Goal: Information Seeking & Learning: Learn about a topic

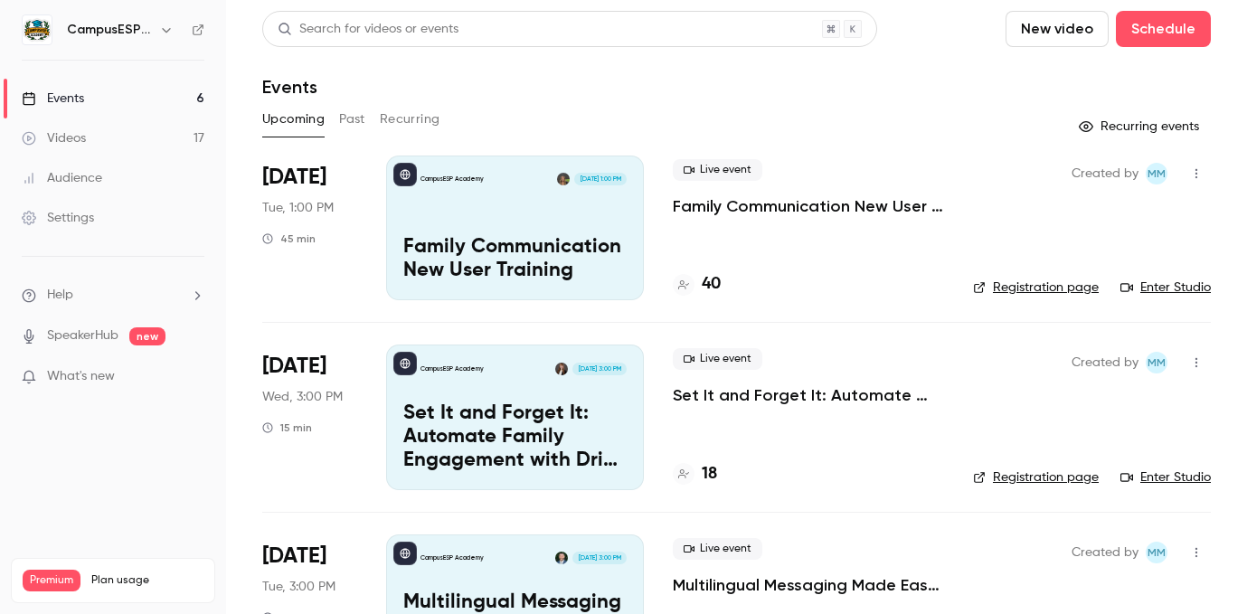
click at [341, 115] on button "Past" at bounding box center [352, 119] width 26 height 29
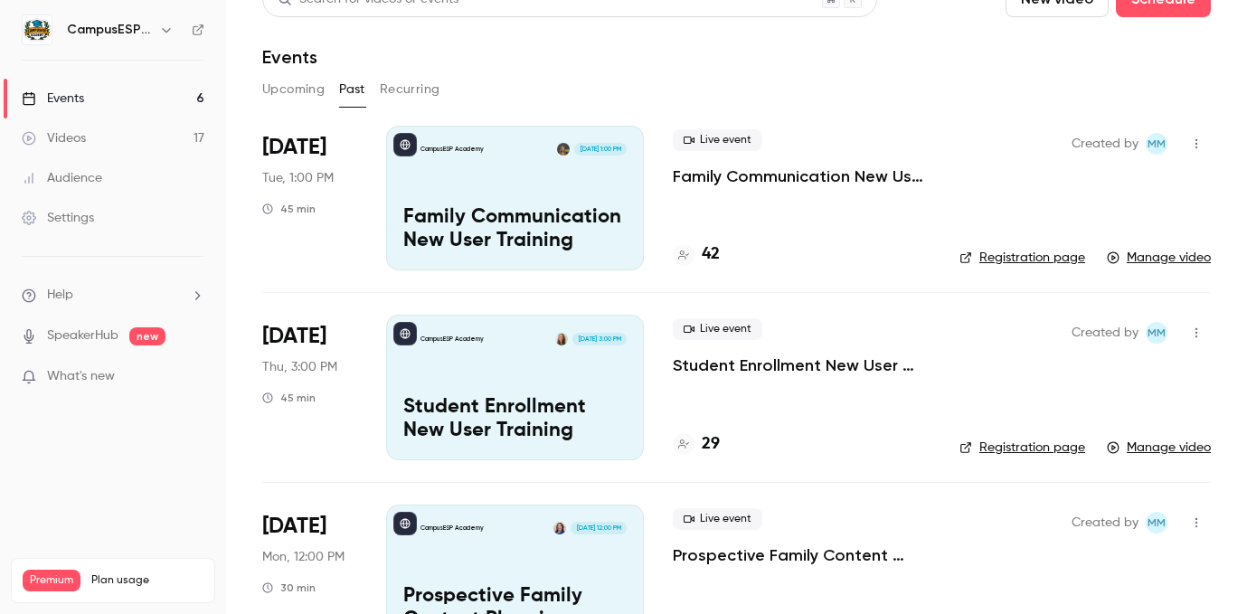
scroll to position [35, 0]
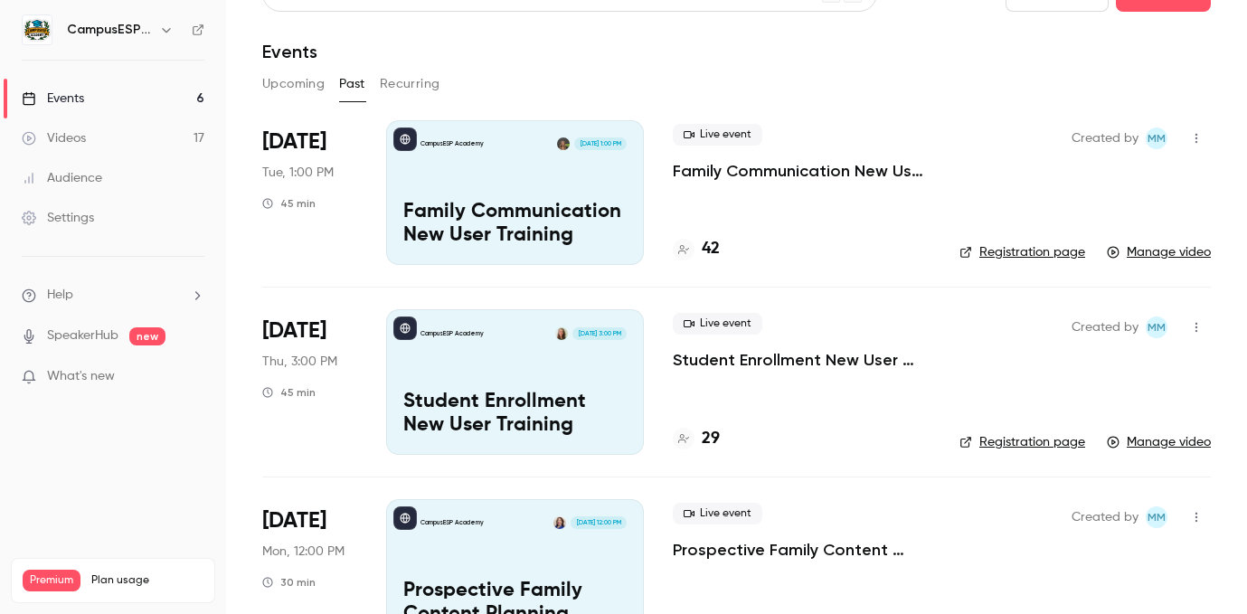
click at [546, 185] on div "CampusESP Academy [DATE] 1:00 PM Family Communication New User Training" at bounding box center [515, 192] width 258 height 145
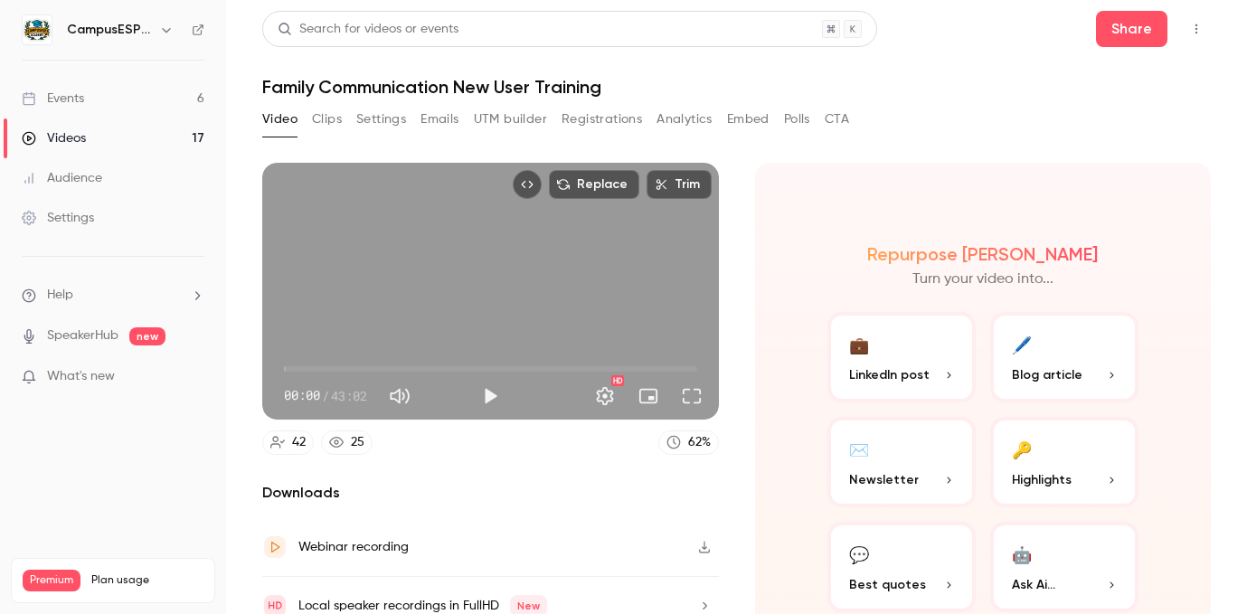
click at [667, 124] on button "Analytics" at bounding box center [685, 119] width 56 height 29
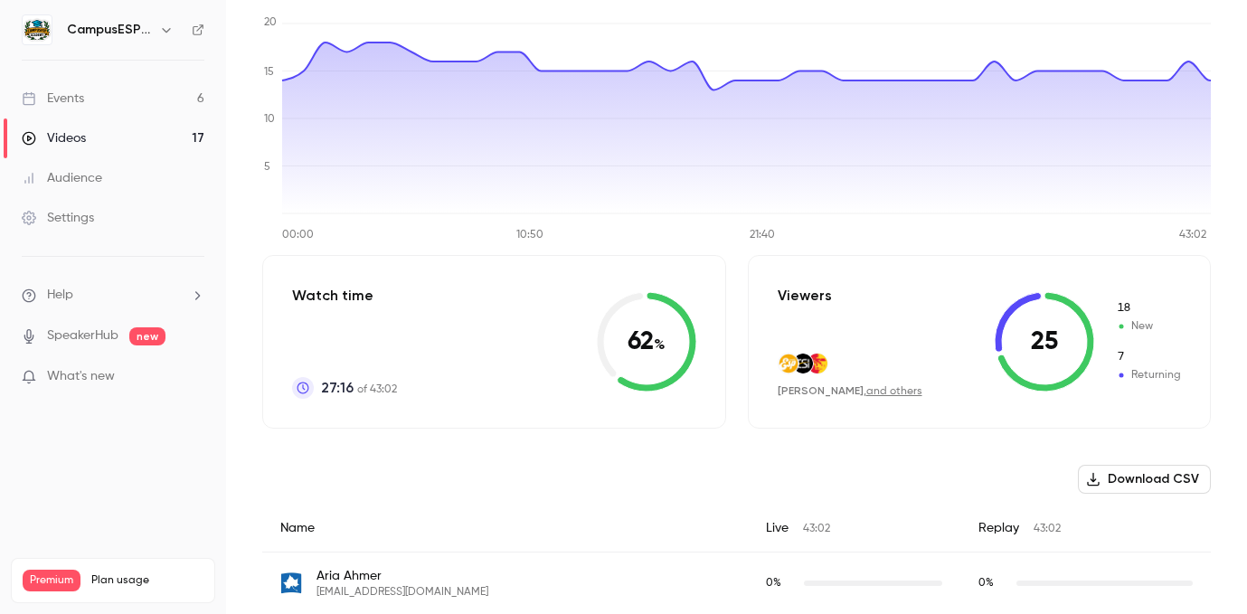
scroll to position [112, 0]
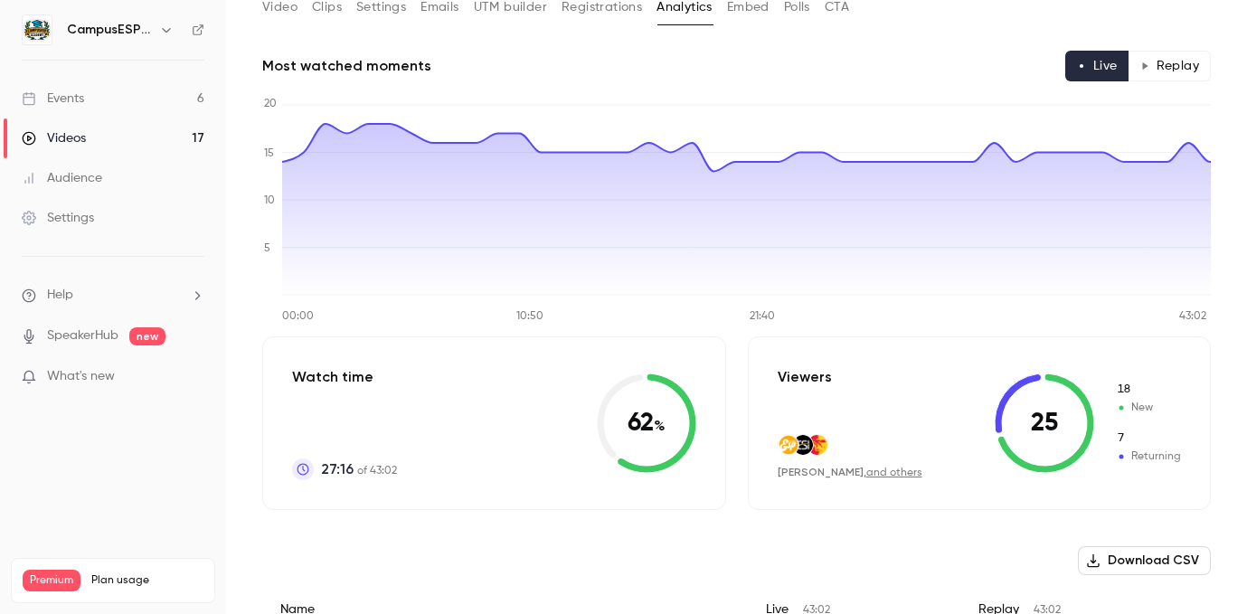
click at [109, 96] on link "Events 6" at bounding box center [113, 99] width 226 height 40
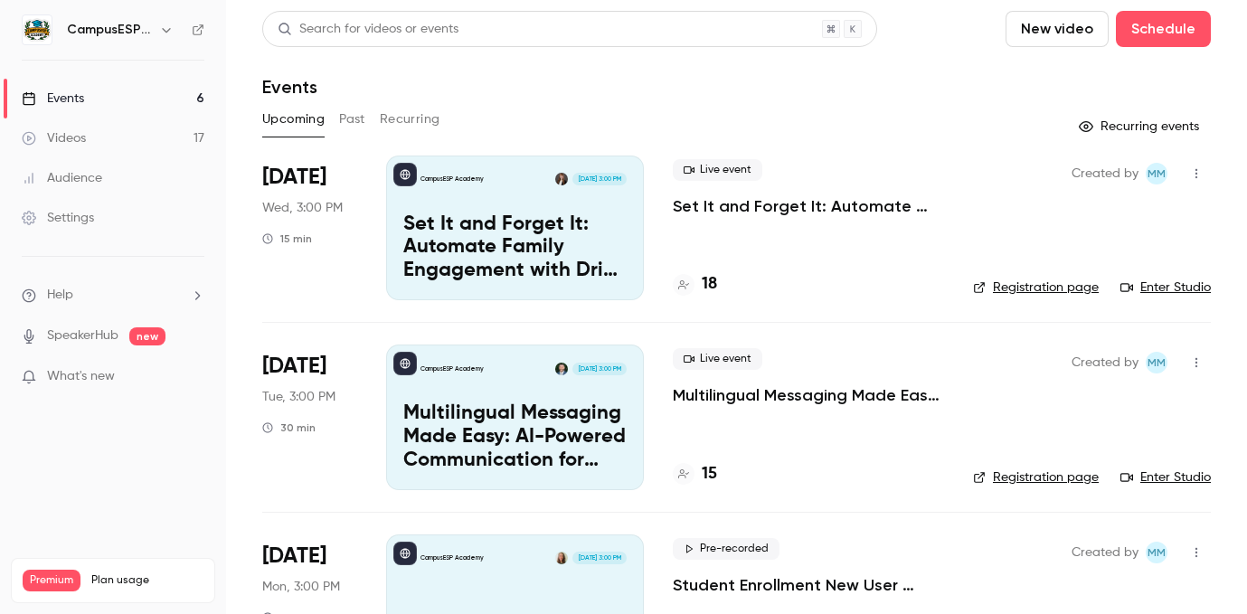
scroll to position [25, 0]
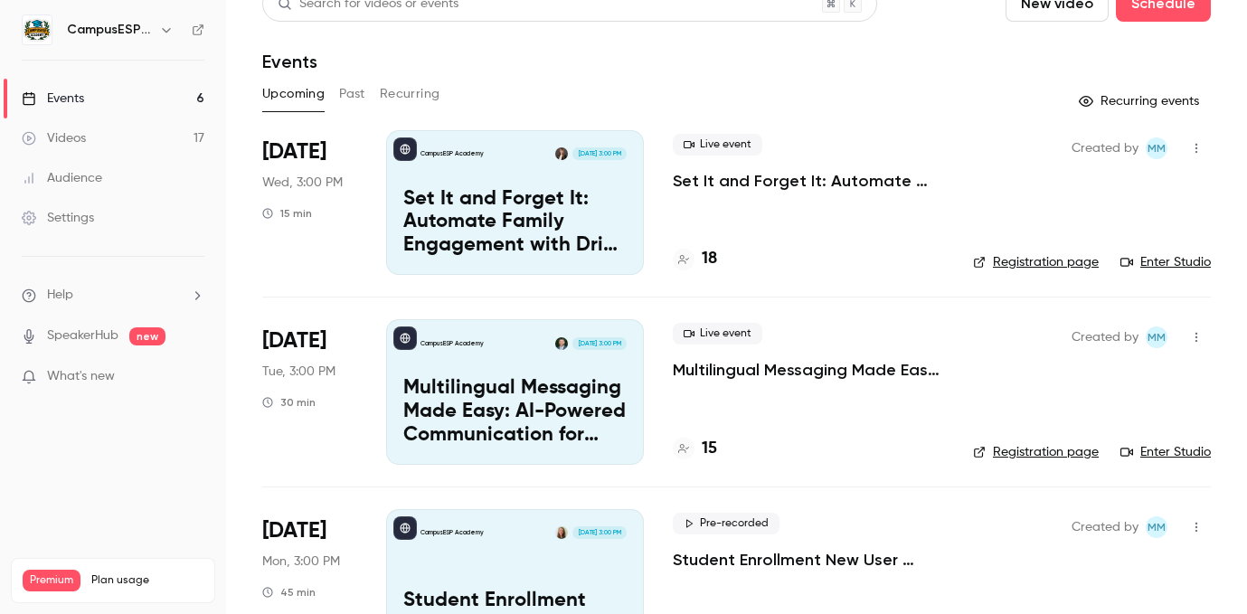
click at [352, 93] on button "Past" at bounding box center [352, 94] width 26 height 29
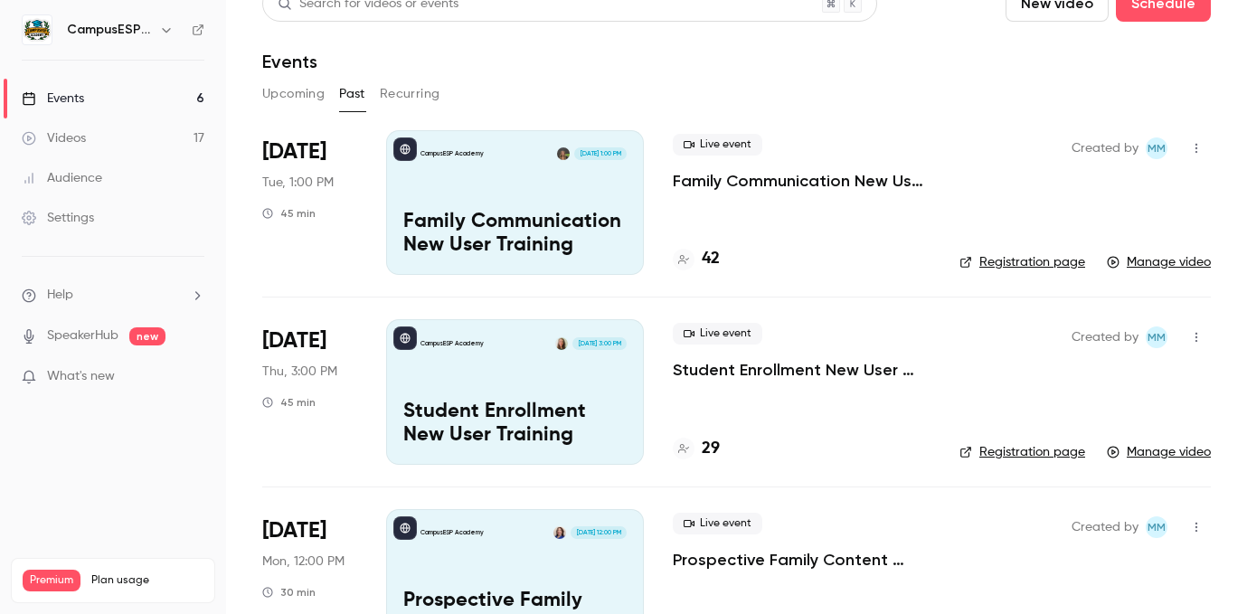
click at [543, 192] on div "CampusESP Academy [DATE] 1:00 PM Family Communication New User Training" at bounding box center [515, 202] width 258 height 145
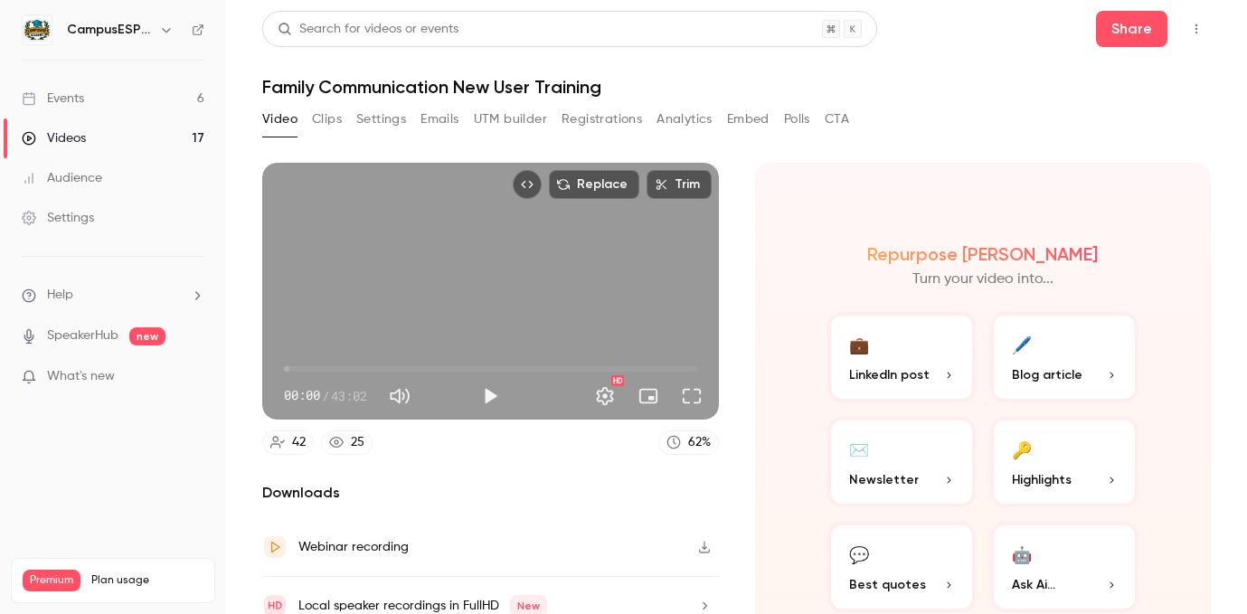
click at [444, 119] on button "Emails" at bounding box center [440, 119] width 38 height 29
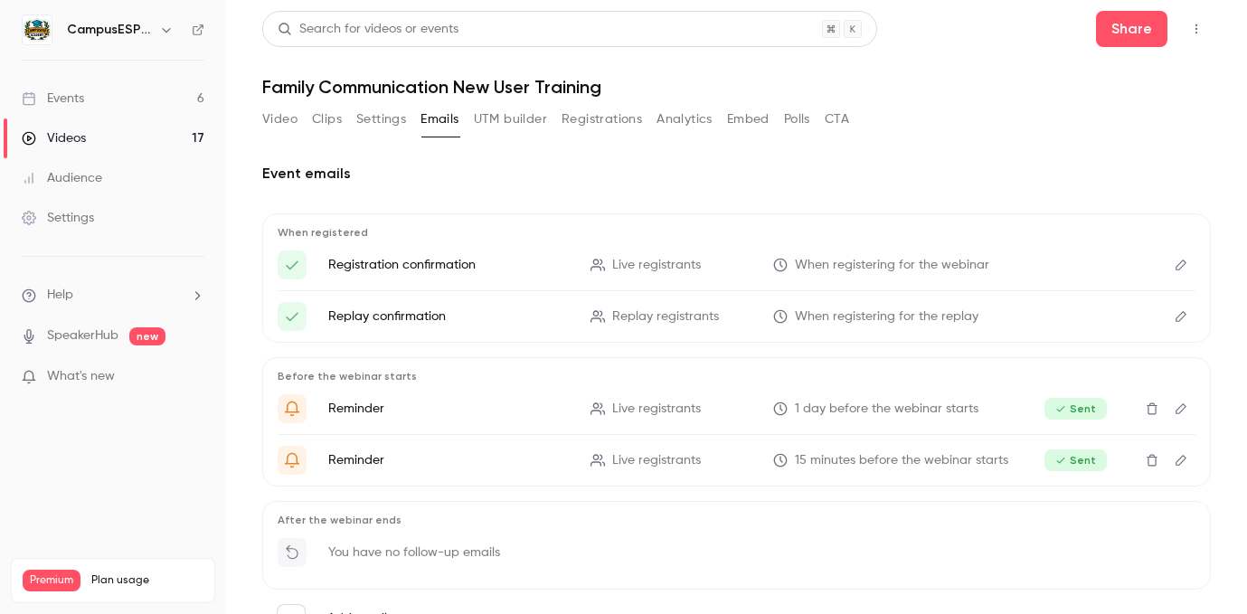
click at [85, 97] on link "Events 6" at bounding box center [113, 99] width 226 height 40
